Goal: Task Accomplishment & Management: Manage account settings

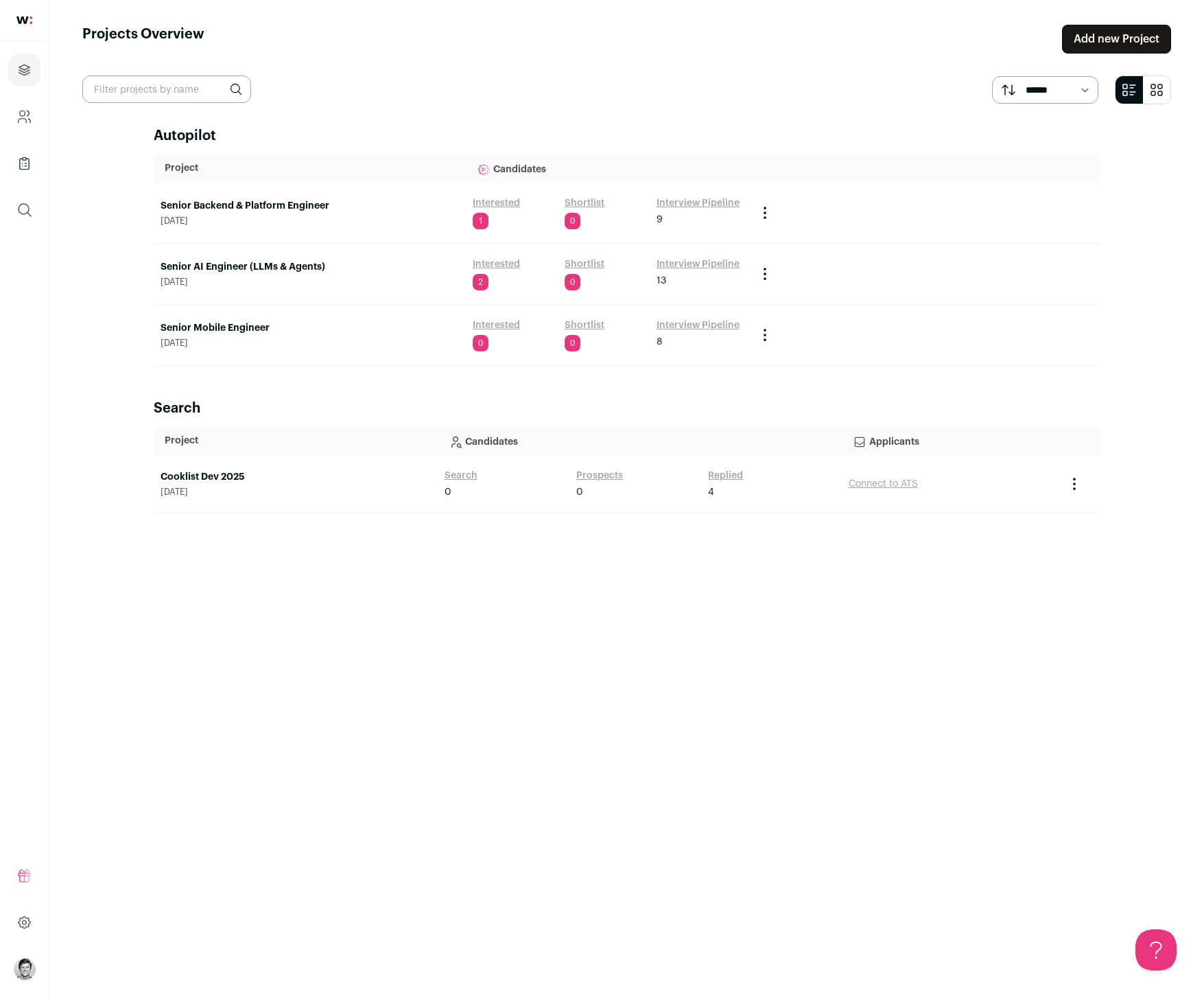
click at [212, 260] on link "Senior AI Engineer (LLMs & Agents)" at bounding box center [310, 267] width 298 height 14
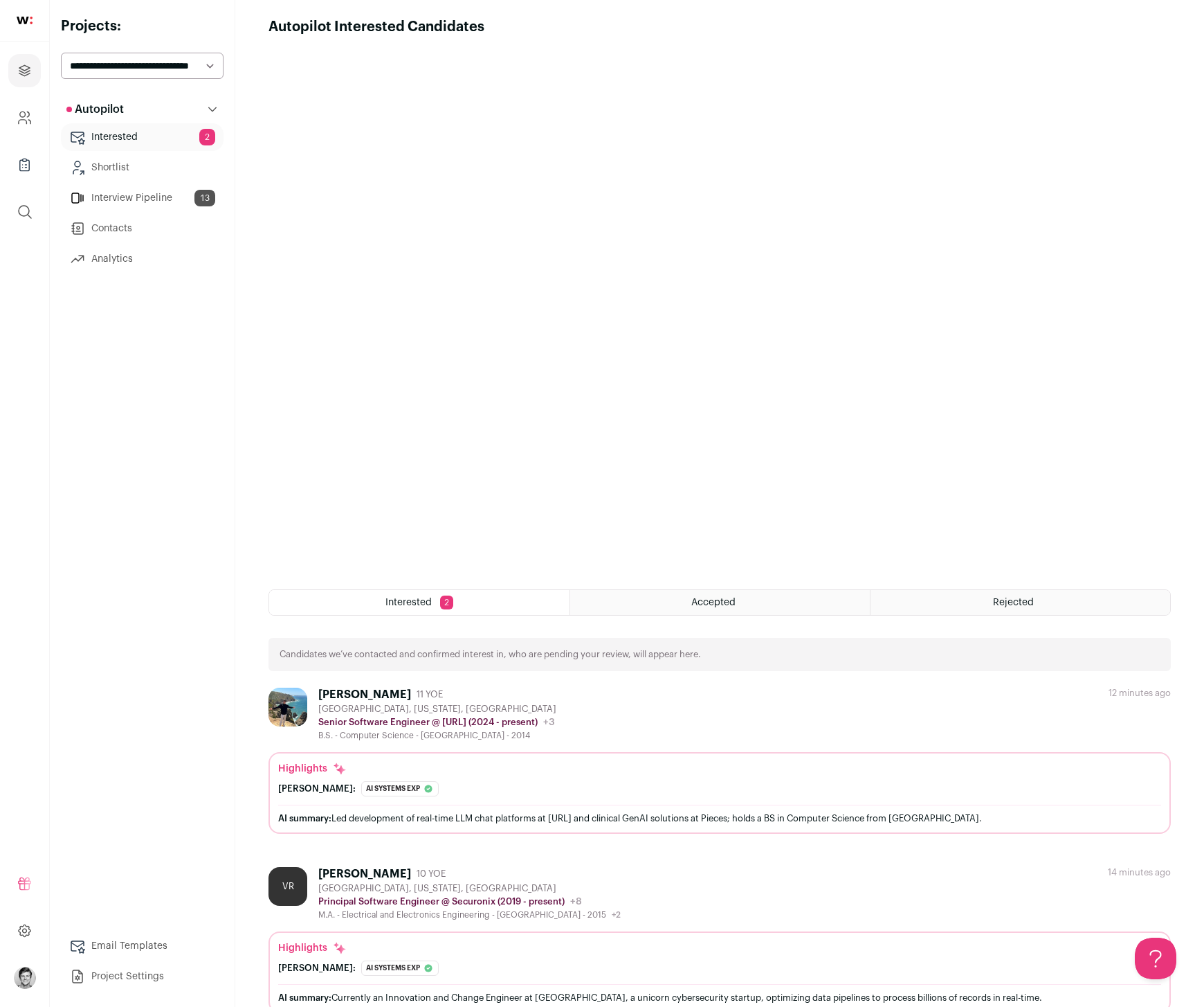
scroll to position [20, 0]
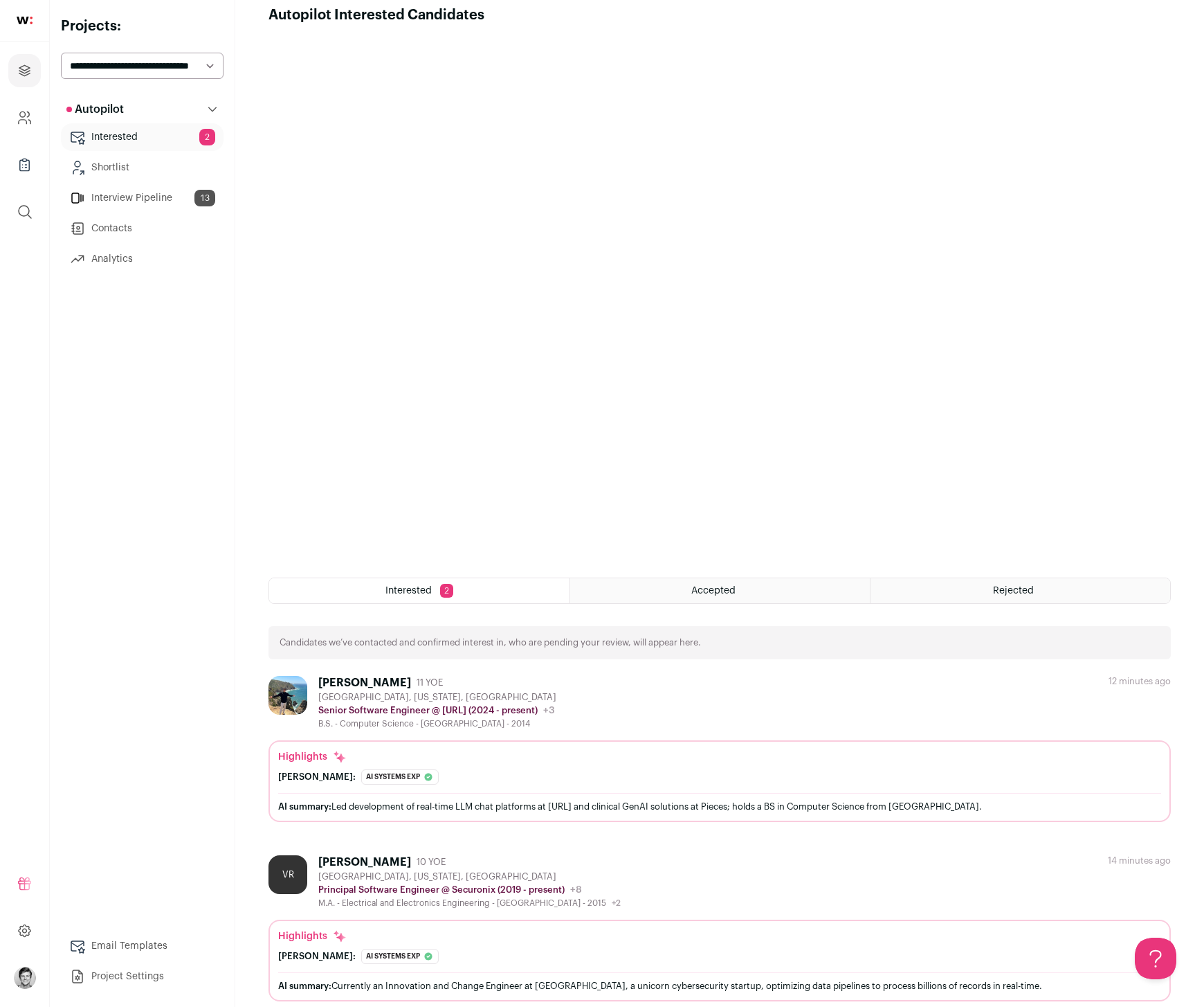
click at [178, 197] on link "Interview Pipeline 13" at bounding box center [142, 198] width 163 height 28
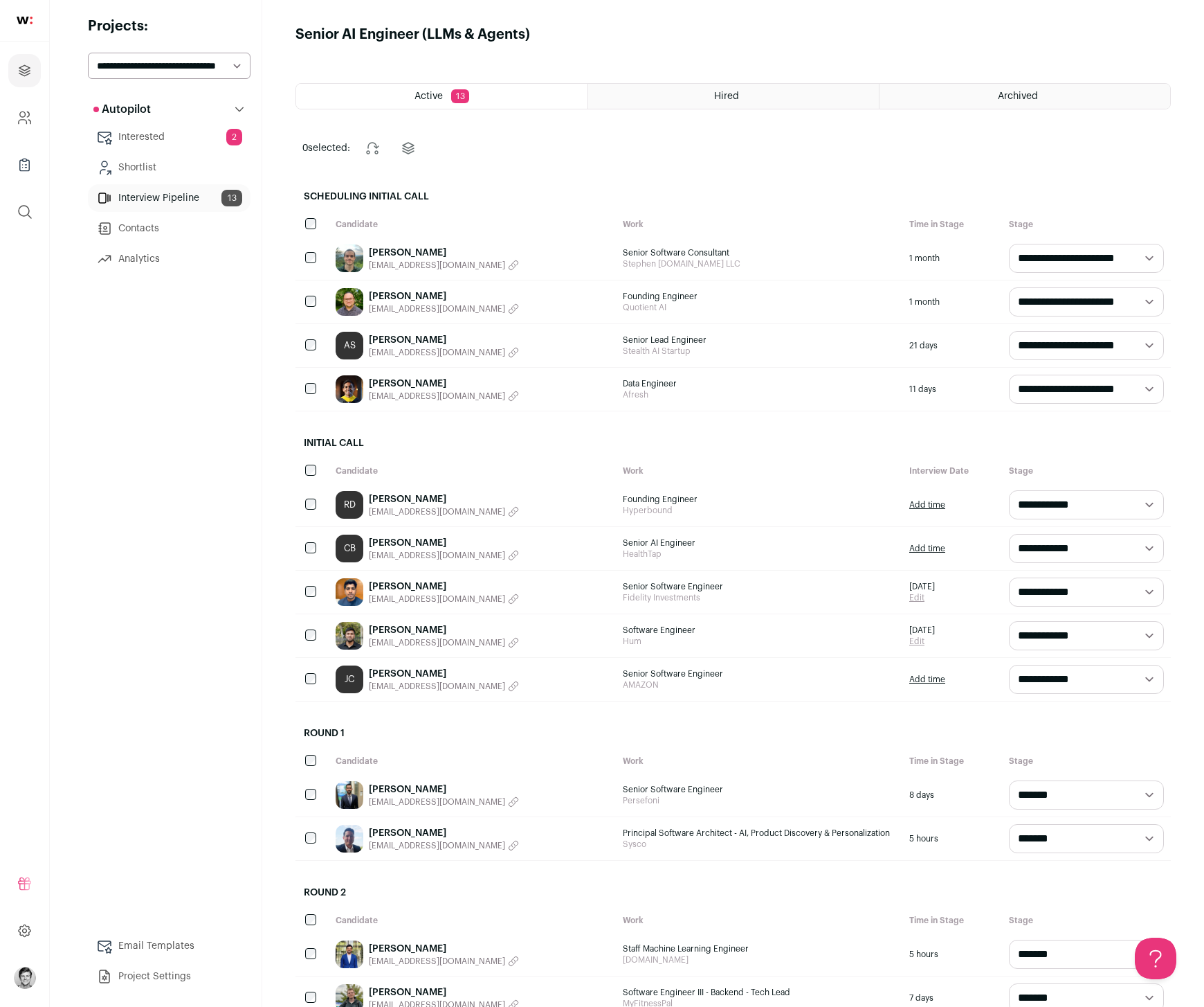
click at [373, 627] on link "[PERSON_NAME]" at bounding box center [444, 629] width 150 height 14
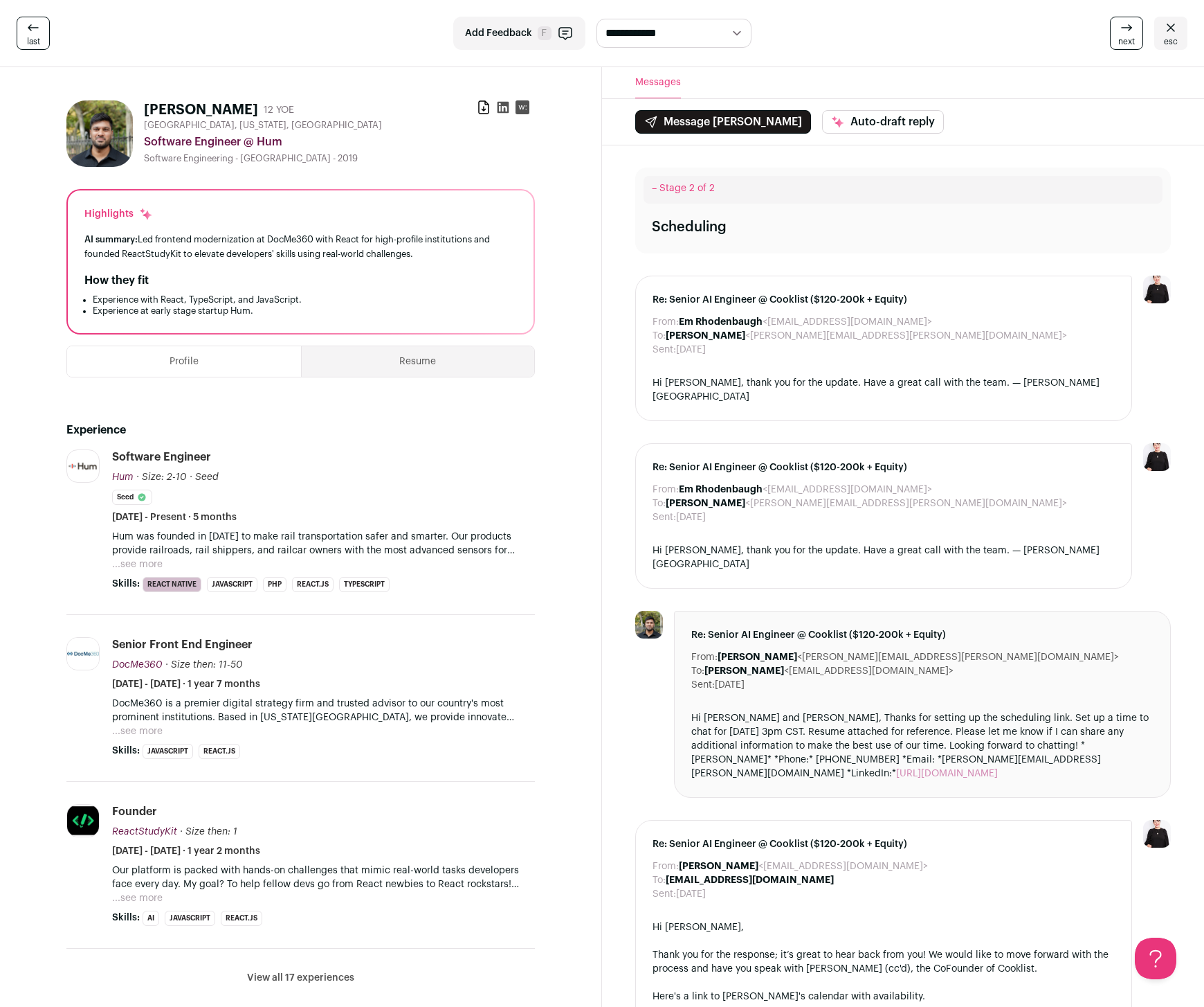
click at [522, 110] on rect at bounding box center [522, 107] width 14 height 14
click at [521, 109] on rect at bounding box center [522, 107] width 14 height 14
